Goal: Task Accomplishment & Management: Manage account settings

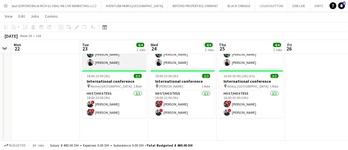
scroll to position [45, 0]
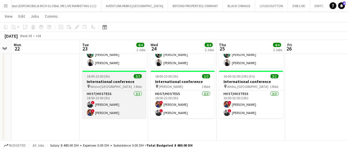
click at [122, 75] on div "18:00-23:00 (5h) 2/2" at bounding box center [114, 76] width 64 height 4
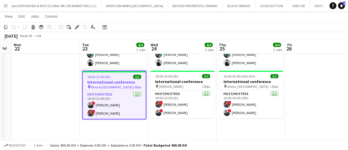
click at [169, 133] on app-date-cell "08:00-19:00 (11h) 2/2 International conference pin One and only Zabeel 1 Role H…" at bounding box center [182, 80] width 68 height 123
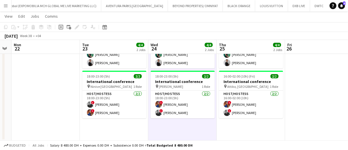
click at [169, 133] on app-date-cell "08:00-19:00 (11h) 2/2 International conference pin One and only Zabeel 1 Role H…" at bounding box center [182, 80] width 68 height 123
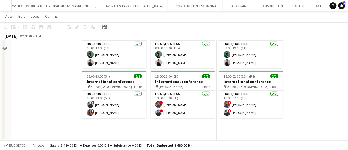
scroll to position [0, 0]
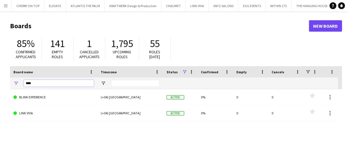
drag, startPoint x: 50, startPoint y: 85, endPoint x: 55, endPoint y: 90, distance: 6.3
click at [55, 90] on div "Board name Timezone Status" at bounding box center [176, 132] width 332 height 132
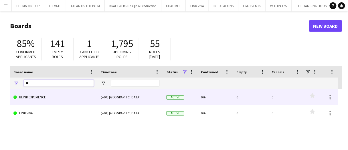
type input "*"
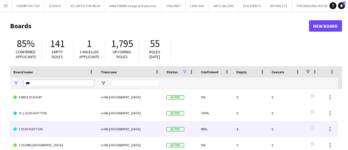
type input "***"
click at [55, 122] on link "LOUIS VUITTON" at bounding box center [53, 129] width 80 height 16
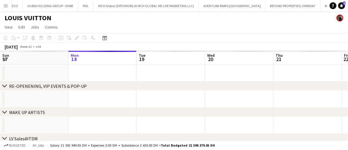
scroll to position [0, 411]
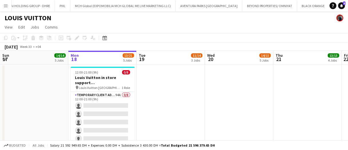
click at [164, 98] on app-date-cell at bounding box center [171, 114] width 68 height 98
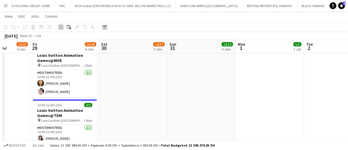
scroll to position [22, 0]
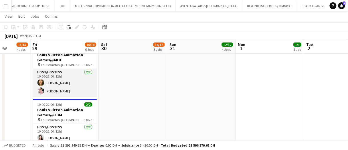
click at [68, 80] on app-card-role "Host/Hostess [DATE] 10:00-22:00 (12h) [PERSON_NAME] [PERSON_NAME] Cafieiro" at bounding box center [65, 83] width 64 height 28
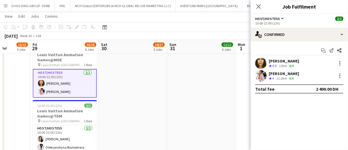
click at [299, 72] on div "[PERSON_NAME] Crew rating 4 11.2km 4/4" at bounding box center [298, 75] width 97 height 11
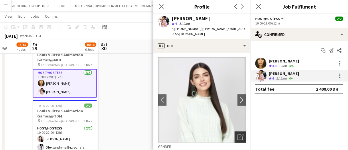
click at [239, 134] on icon at bounding box center [241, 136] width 4 height 4
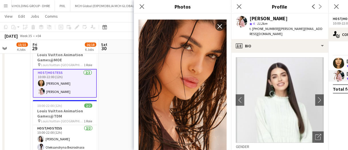
scroll to position [758, 0]
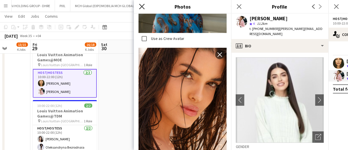
click at [143, 4] on icon "Close pop-in" at bounding box center [141, 6] width 5 height 5
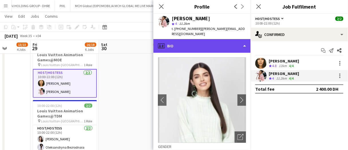
click at [202, 40] on div "profile Bio" at bounding box center [201, 46] width 97 height 14
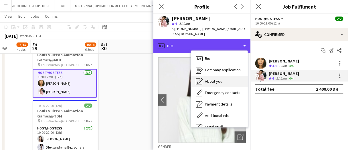
scroll to position [31, 0]
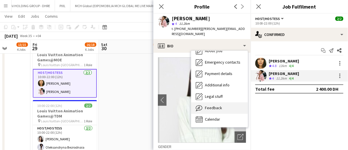
click at [222, 108] on div "Feedback Feedback" at bounding box center [219, 108] width 57 height 11
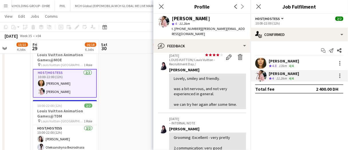
scroll to position [22, 0]
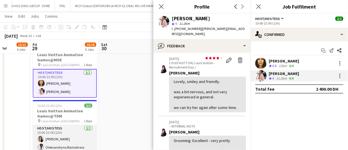
click at [66, 141] on app-card-role "Host/Hostess [DATE] 10:00-22:00 (12h) [PERSON_NAME] Oleksandryna Bezrodnaia" at bounding box center [65, 139] width 64 height 28
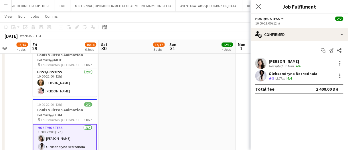
click at [273, 62] on div "[PERSON_NAME]" at bounding box center [285, 61] width 33 height 5
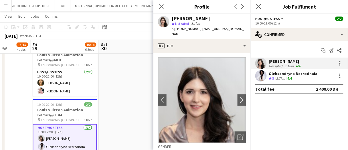
click at [274, 80] on div "Crew rating 5" at bounding box center [272, 78] width 6 height 5
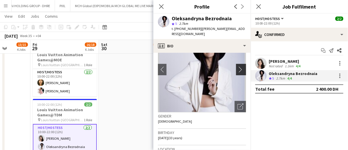
scroll to position [32, 0]
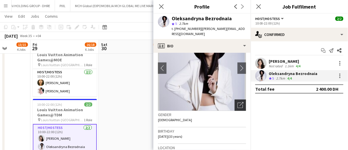
click at [237, 107] on icon "Open photos pop-in" at bounding box center [240, 105] width 6 height 6
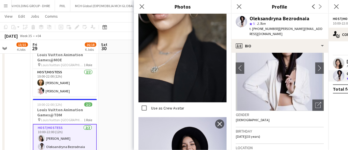
scroll to position [1493, 0]
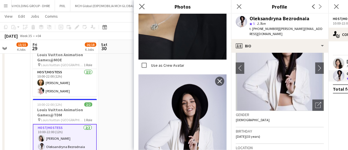
click at [145, 8] on app-icon "Close pop-in" at bounding box center [142, 7] width 8 height 8
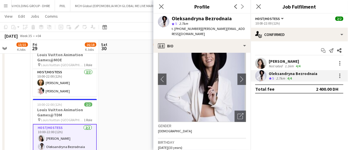
scroll to position [0, 0]
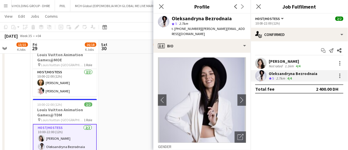
click at [127, 90] on app-date-cell at bounding box center [133, 103] width 68 height 123
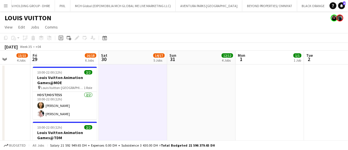
click at [137, 92] on app-date-cell at bounding box center [133, 126] width 68 height 123
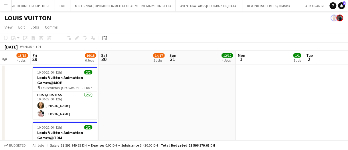
click at [342, 18] on app-user-avatar at bounding box center [339, 18] width 7 height 7
click at [246, 127] on app-date-cell at bounding box center [270, 126] width 68 height 123
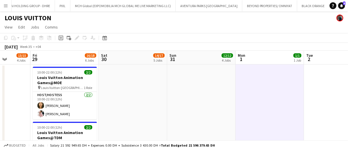
click at [246, 127] on app-date-cell at bounding box center [270, 126] width 68 height 123
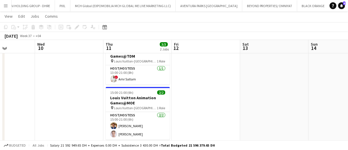
scroll to position [25, 0]
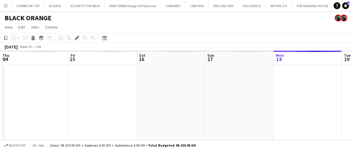
scroll to position [0, 196]
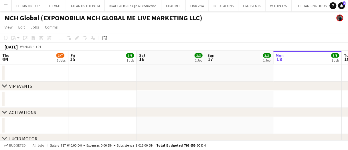
scroll to position [0, 196]
